Goal: Information Seeking & Learning: Find specific fact

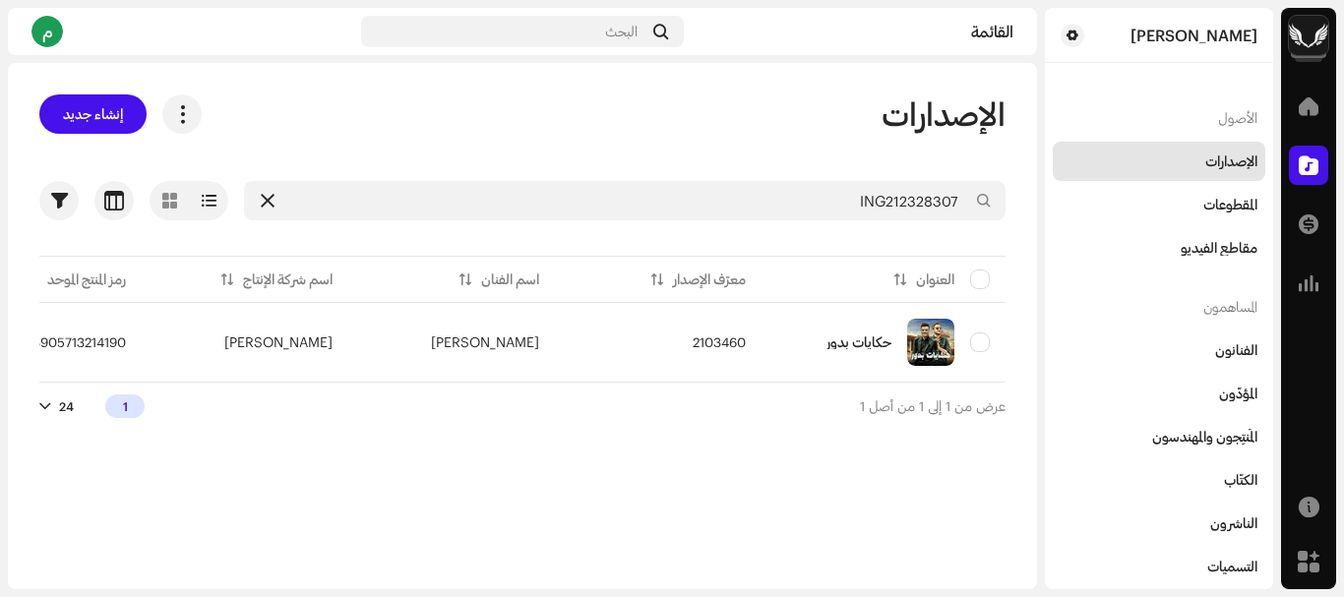
click at [265, 195] on icon at bounding box center [268, 201] width 14 height 16
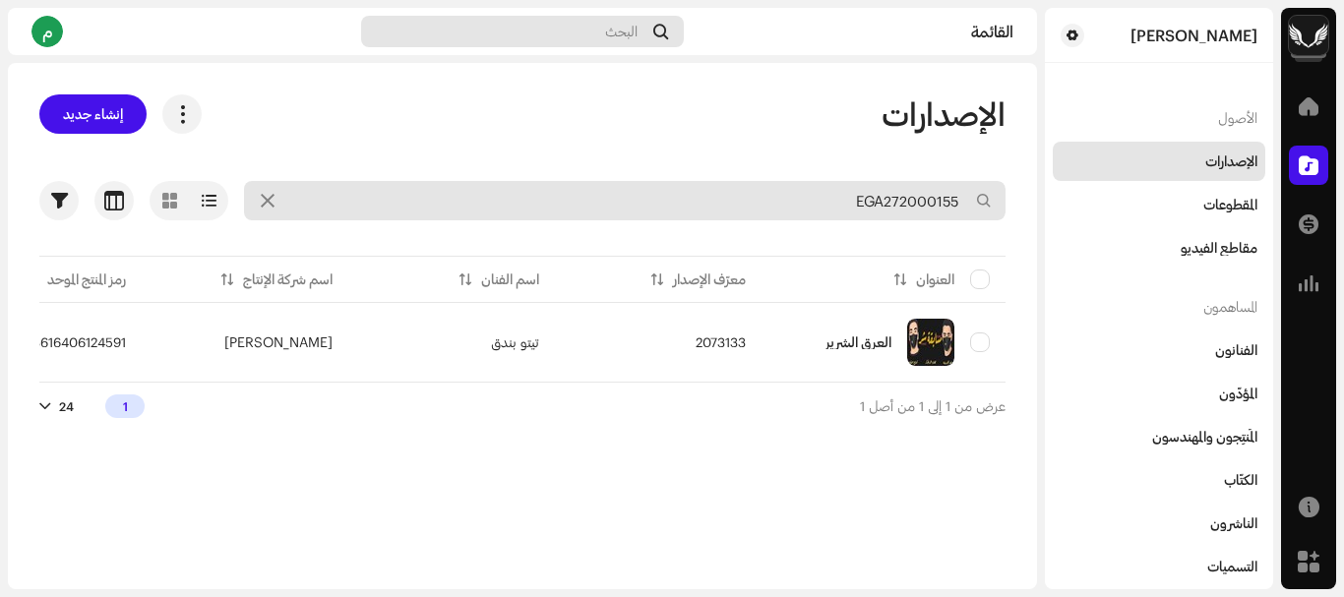
type input "EGA272000155"
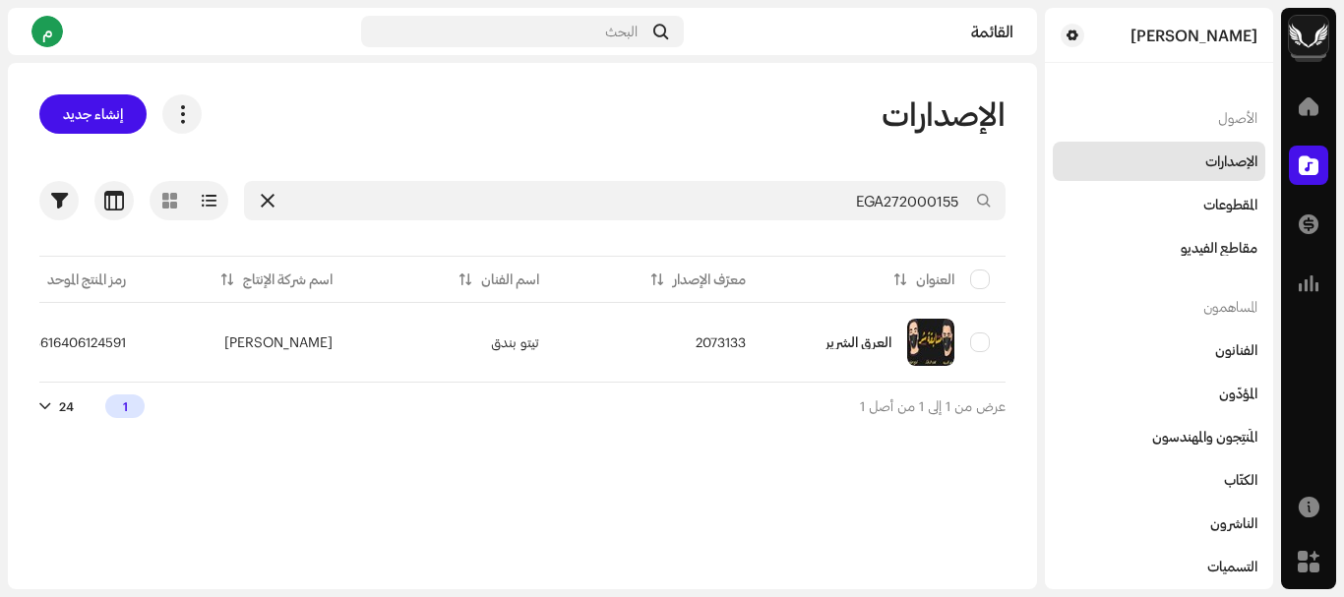
click at [261, 191] on div at bounding box center [268, 201] width 24 height 24
click at [261, 199] on icon at bounding box center [268, 201] width 14 height 16
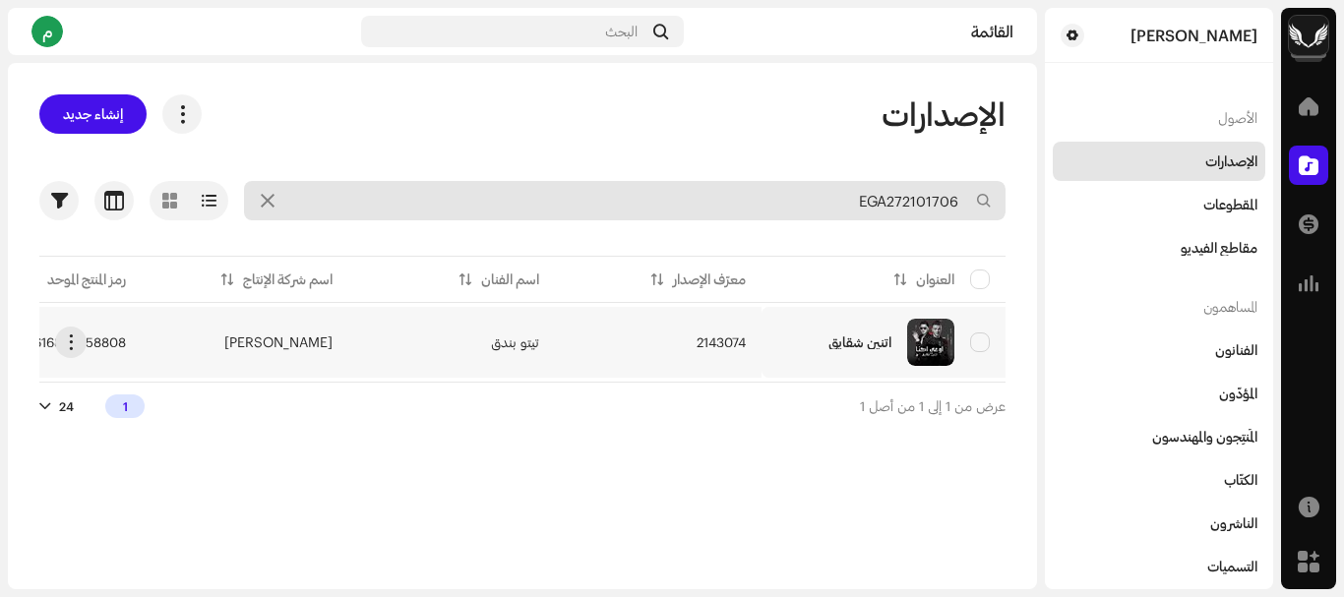
type input "EGA272101706"
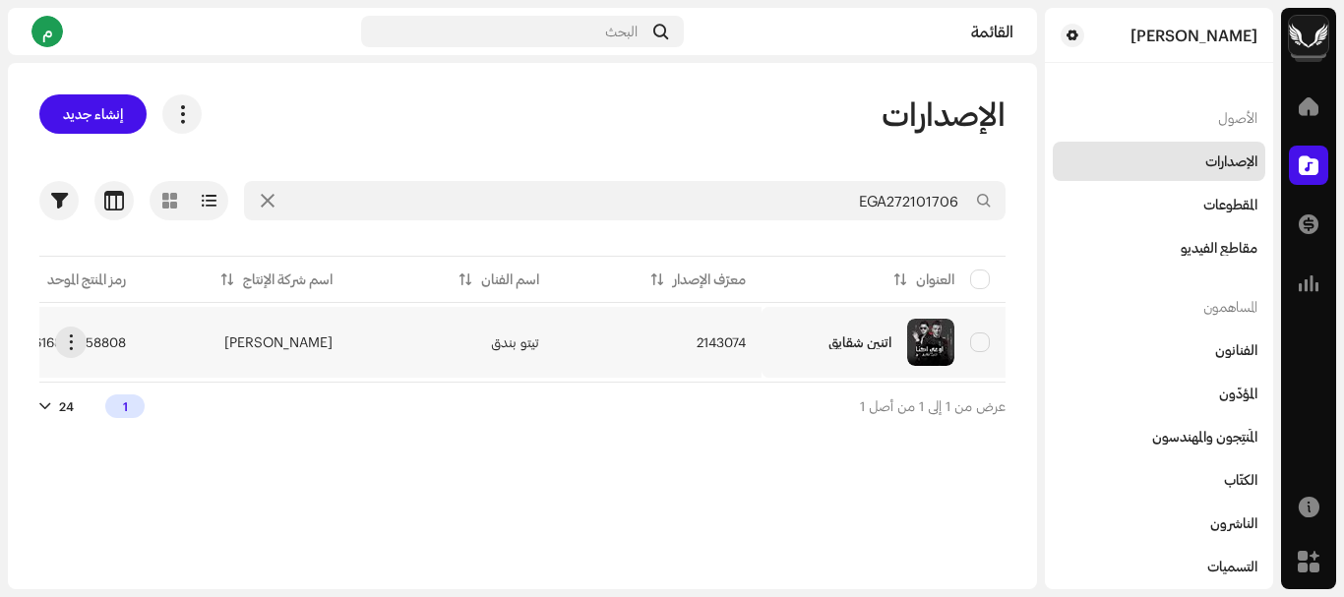
click at [487, 345] on td "تيتو بندق" at bounding box center [451, 342] width 207 height 71
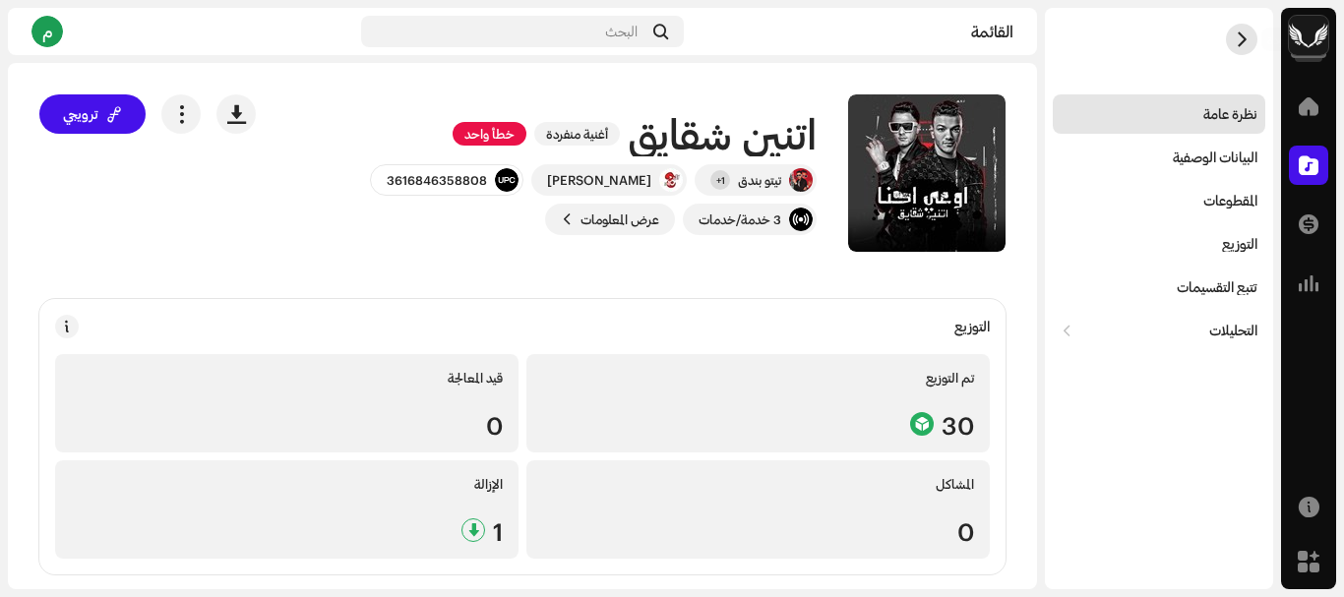
click at [1243, 35] on span "button" at bounding box center [1241, 39] width 15 height 16
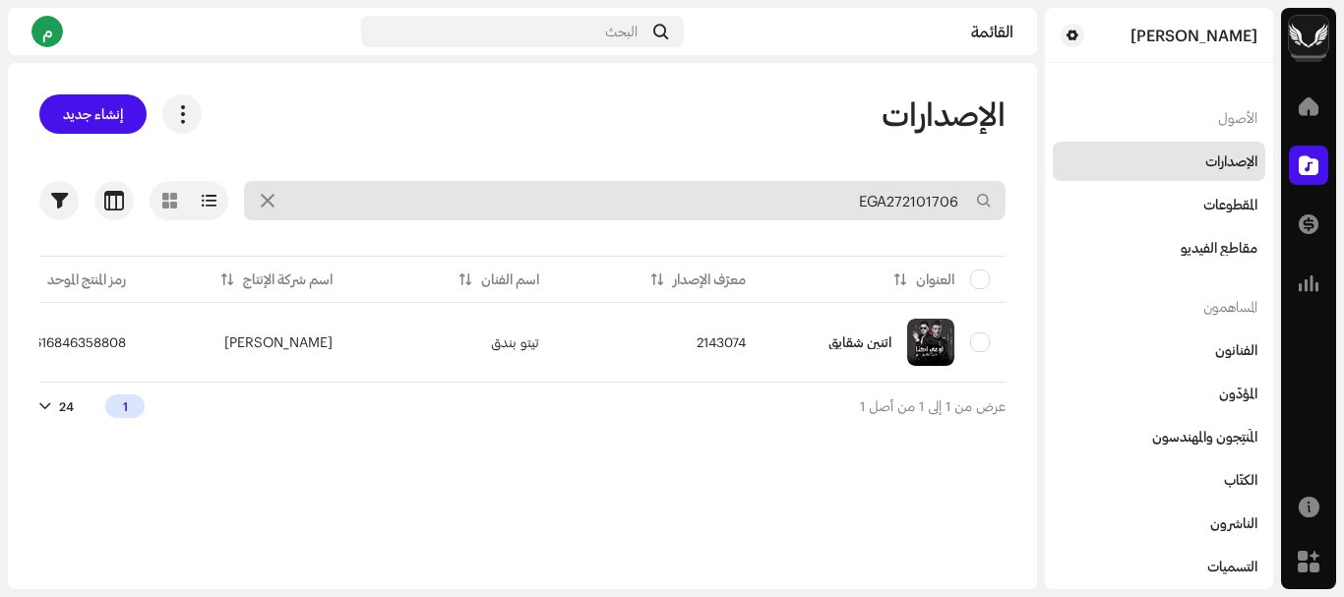
drag, startPoint x: 268, startPoint y: 200, endPoint x: 291, endPoint y: 199, distance: 23.6
click at [269, 199] on icon at bounding box center [268, 201] width 14 height 16
type input "EGA272101106"
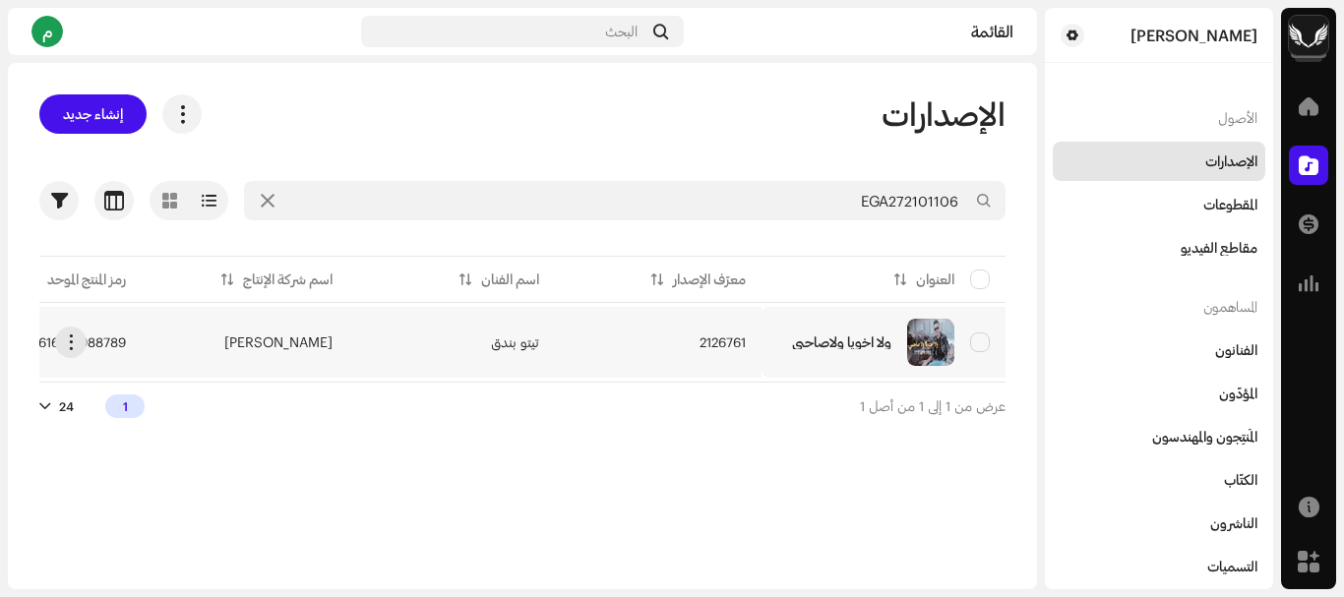
click at [629, 348] on td "2126761" at bounding box center [658, 342] width 207 height 71
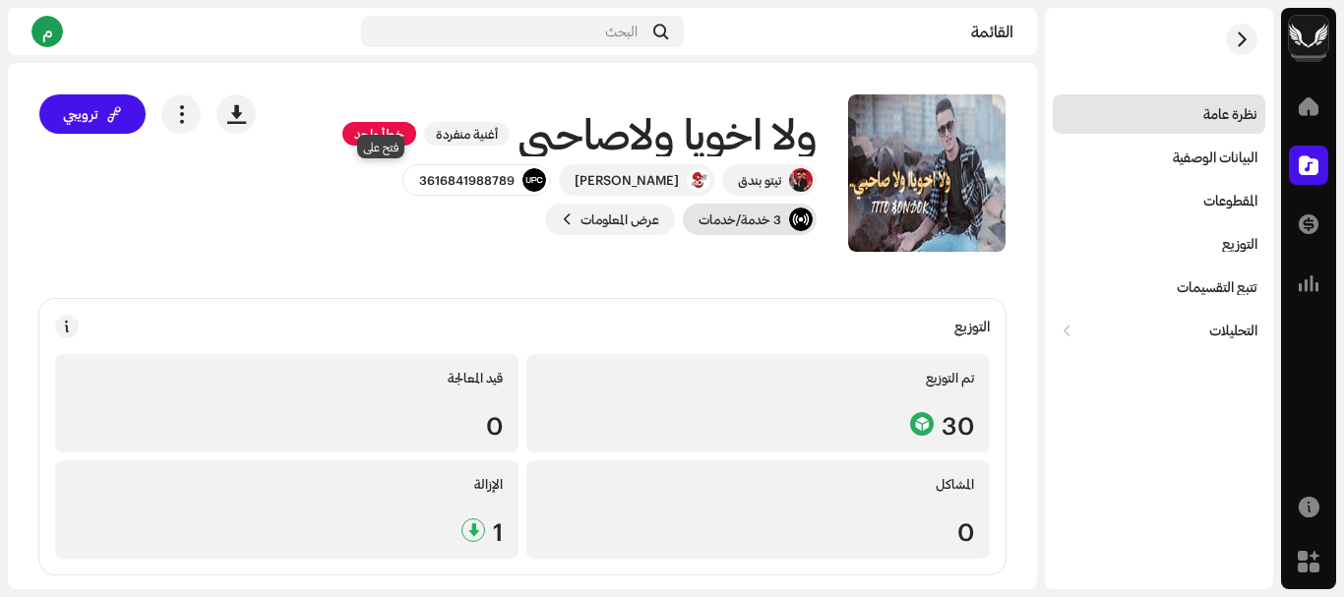
click at [698, 211] on font "3 خدمة/خدمات" at bounding box center [739, 219] width 83 height 16
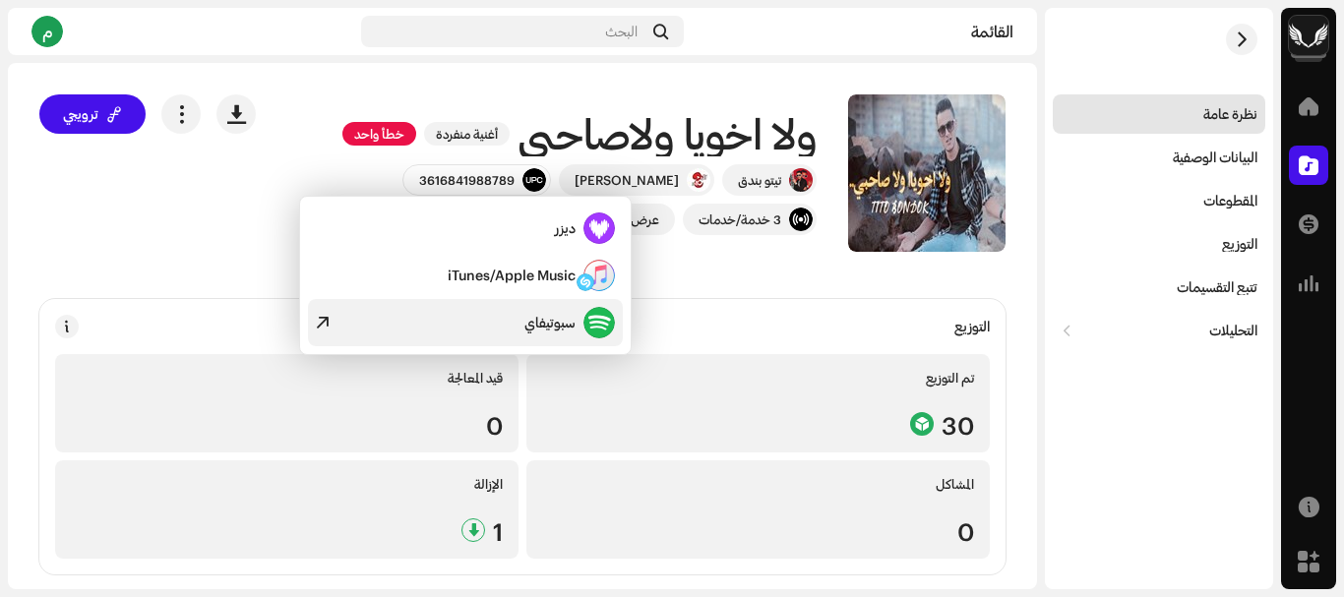
click at [565, 320] on font "سبوتيفاي" at bounding box center [549, 322] width 51 height 17
click at [214, 243] on div "ترويجي" at bounding box center [147, 172] width 216 height 157
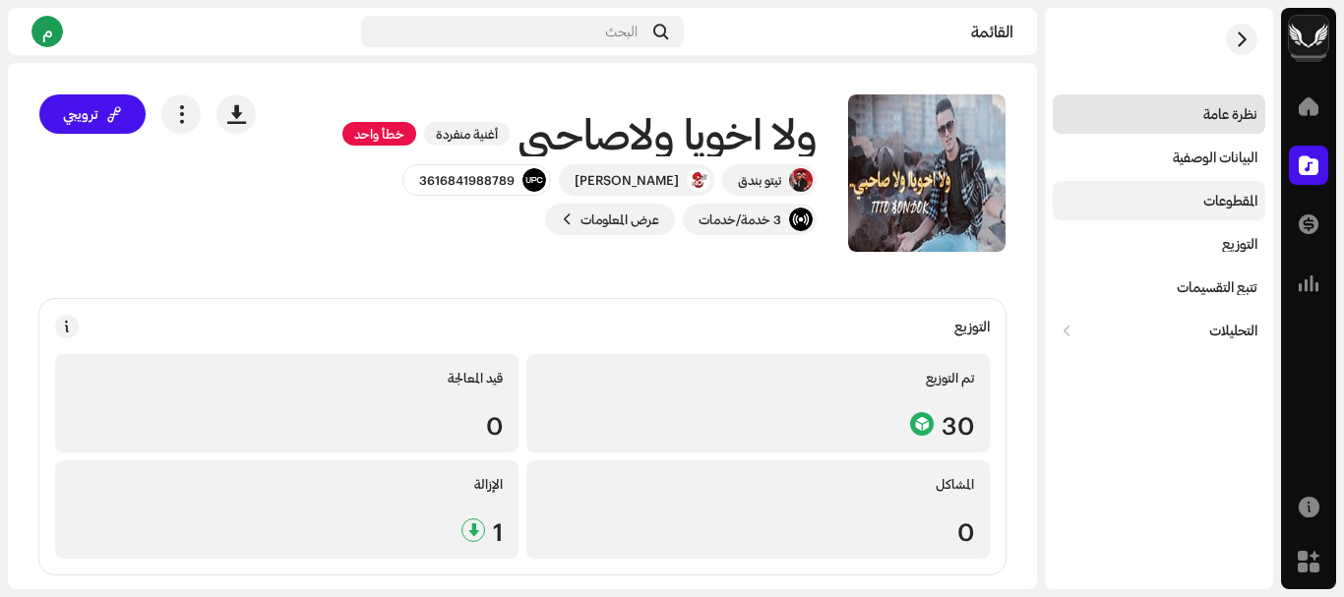
click at [1214, 198] on font "المقطوعات" at bounding box center [1230, 200] width 54 height 17
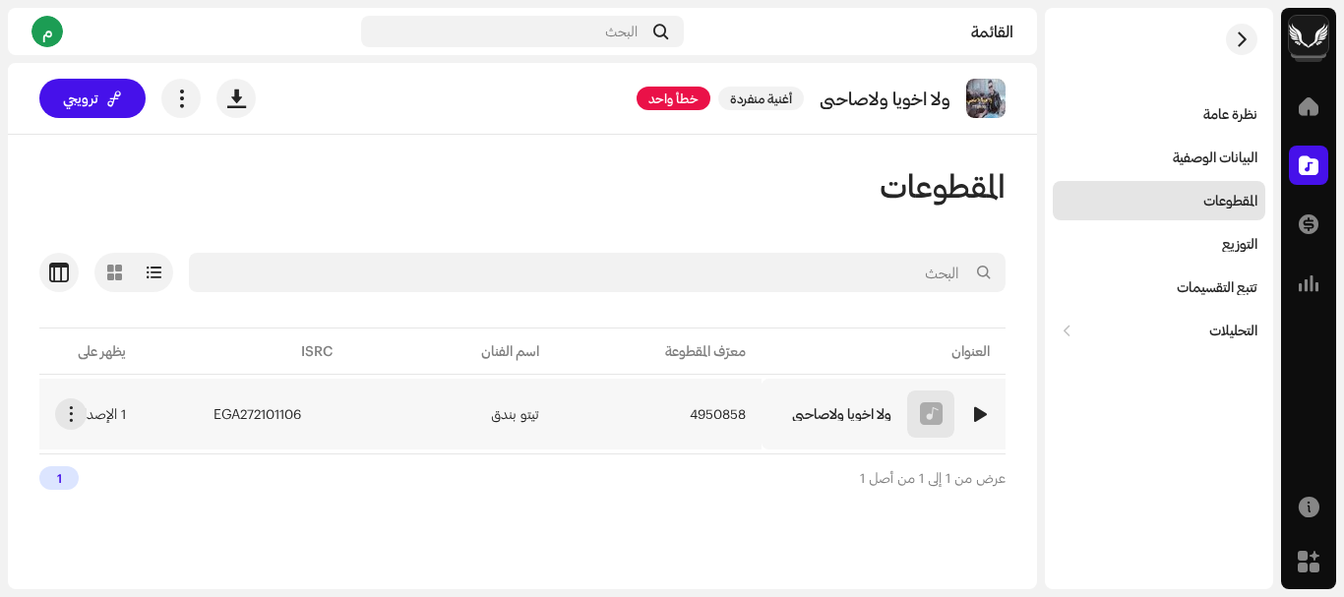
click at [760, 403] on td "4950858" at bounding box center [658, 414] width 207 height 71
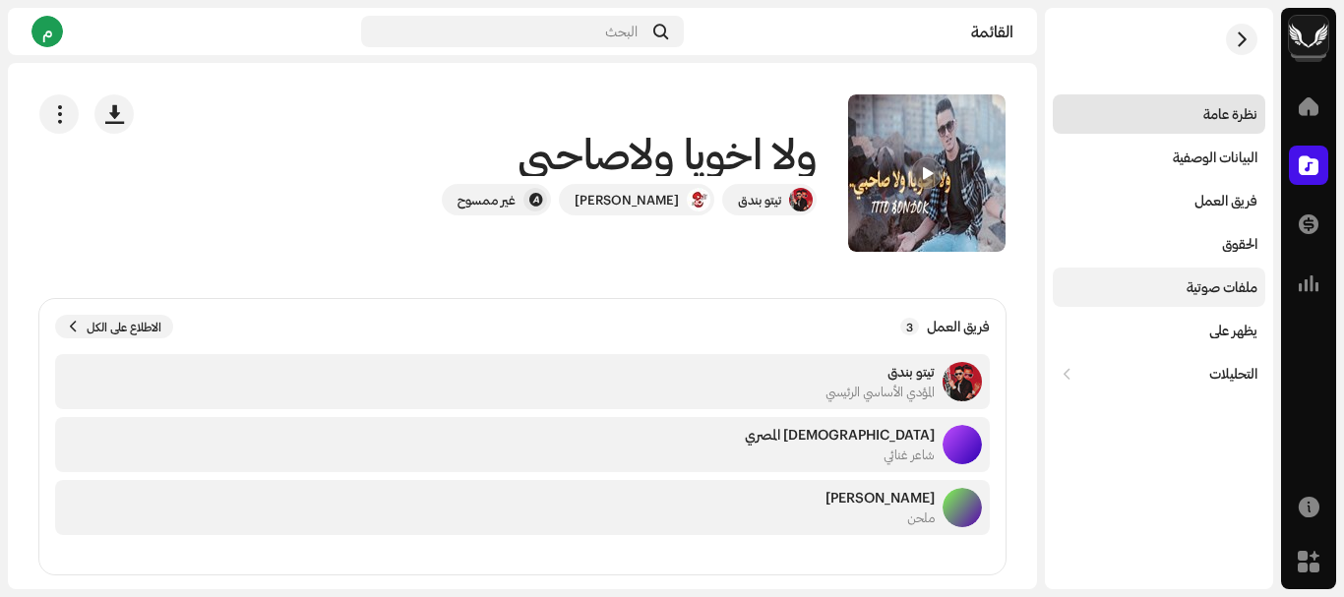
click at [1189, 287] on font "ملفات صوتية" at bounding box center [1221, 286] width 71 height 17
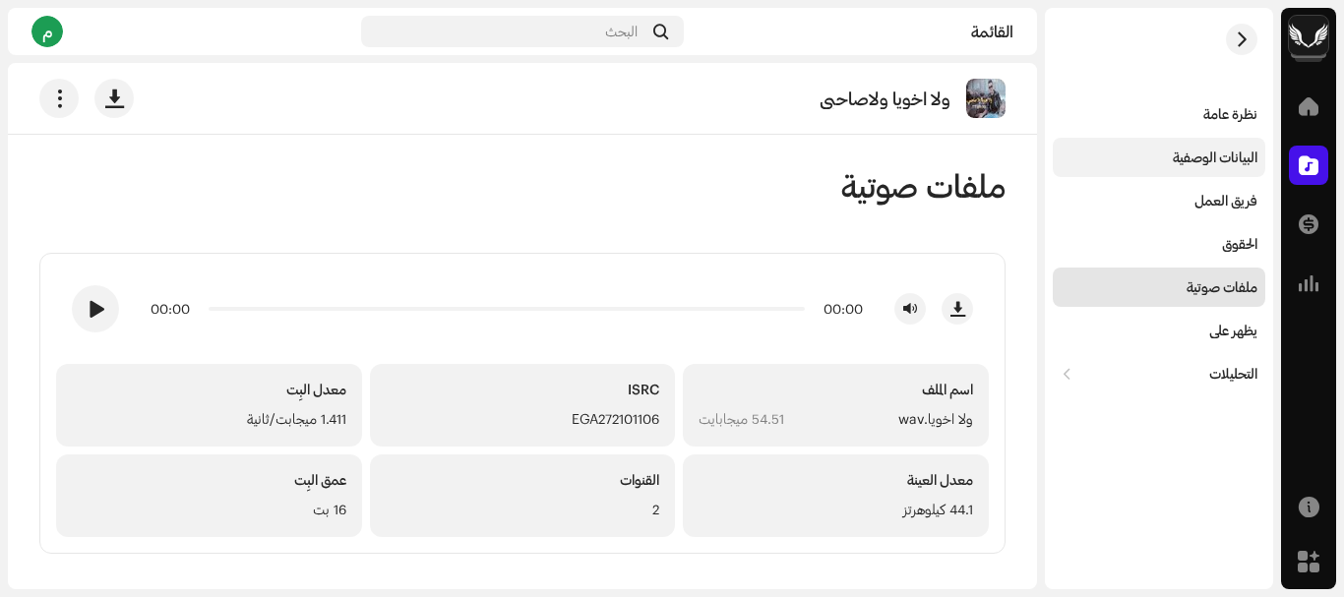
click at [1204, 152] on font "البيانات الوصفية" at bounding box center [1214, 157] width 85 height 17
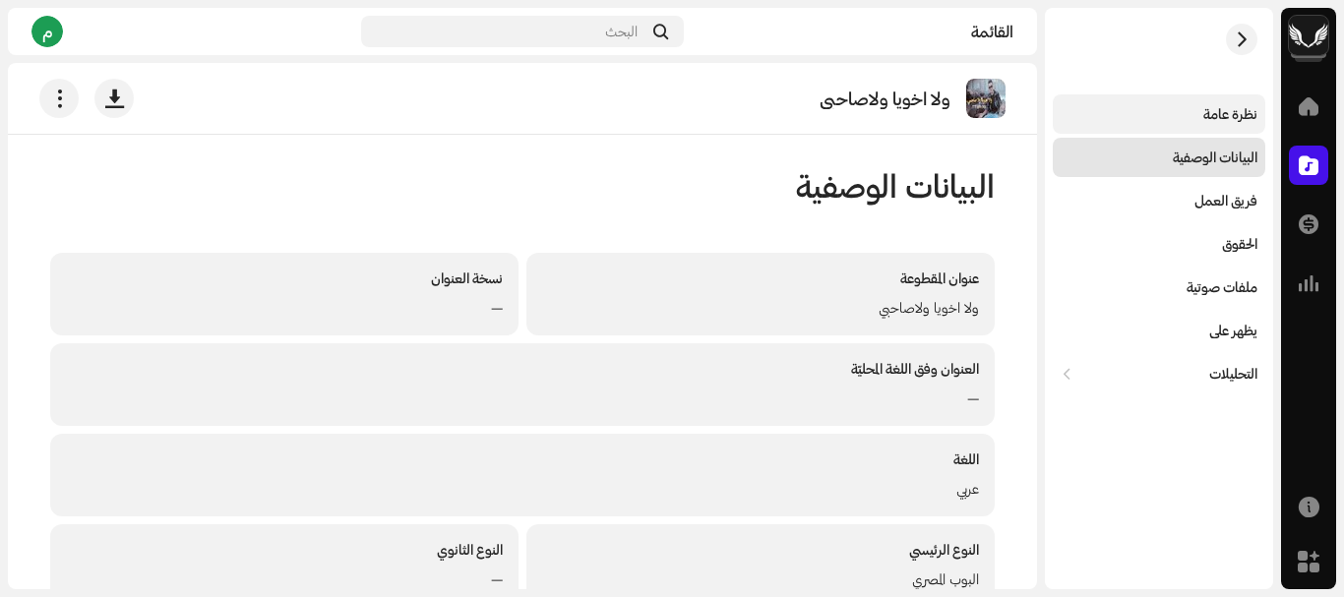
click at [1221, 116] on font "نظرة عامة" at bounding box center [1230, 113] width 54 height 17
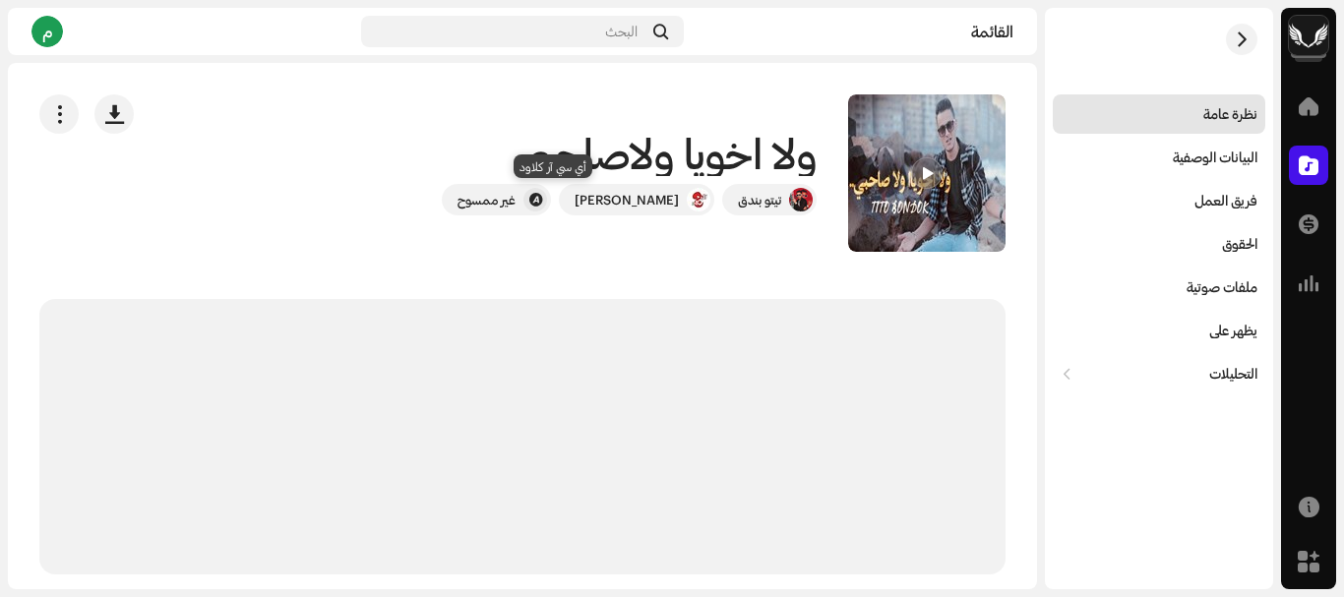
click at [547, 199] on div at bounding box center [535, 200] width 24 height 24
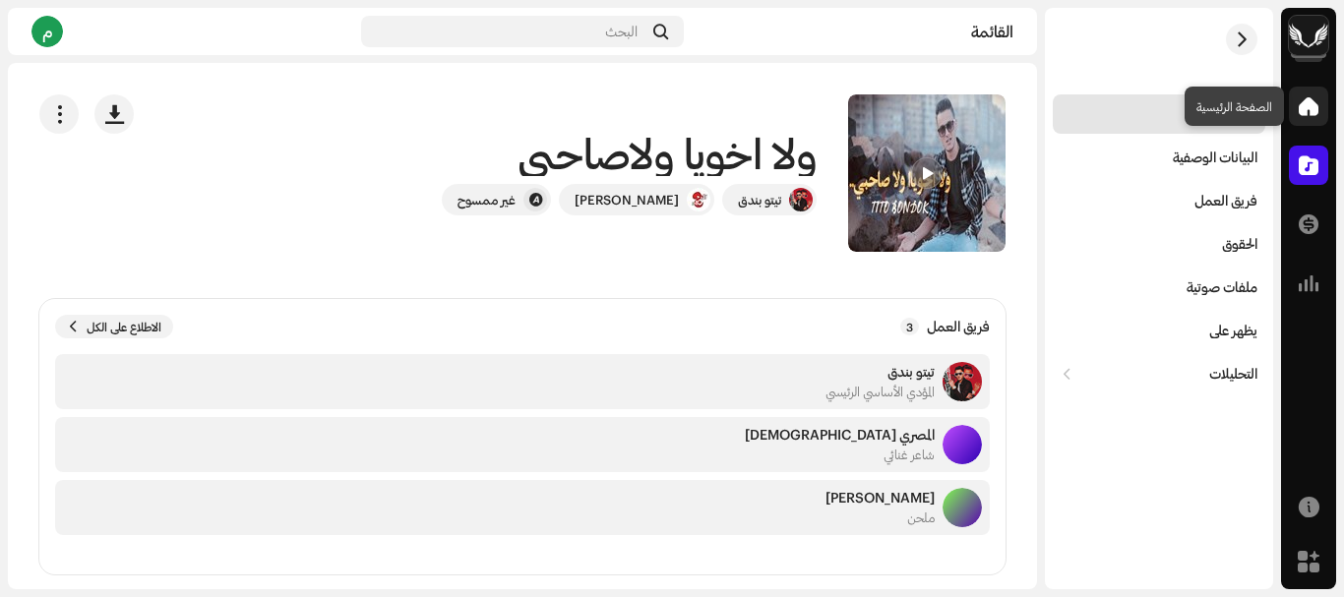
click at [1302, 102] on span at bounding box center [1308, 106] width 20 height 16
